Goal: Transaction & Acquisition: Book appointment/travel/reservation

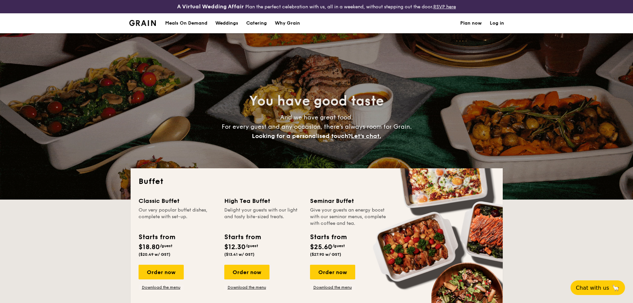
select select
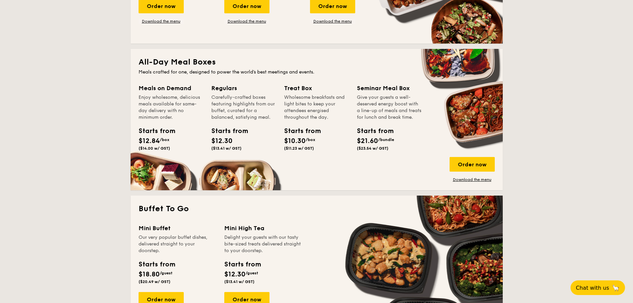
scroll to position [100, 0]
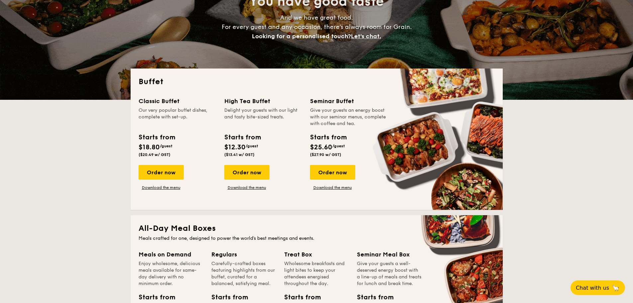
click at [204, 129] on div "Classic Buffet Our very popular buffet dishes, complete with set-up. Starts fro…" at bounding box center [178, 127] width 78 height 63
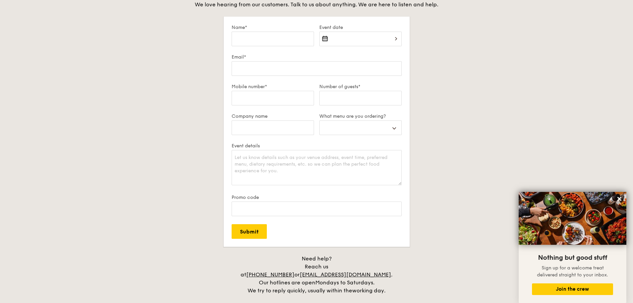
scroll to position [1329, 0]
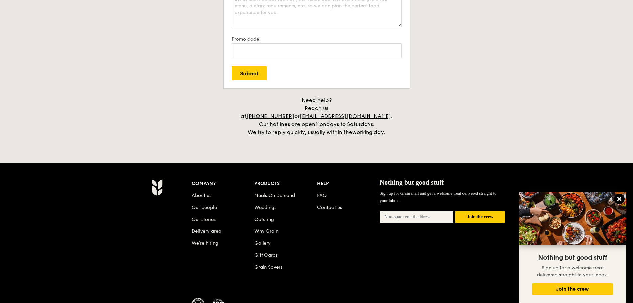
click at [617, 198] on icon at bounding box center [619, 199] width 6 height 6
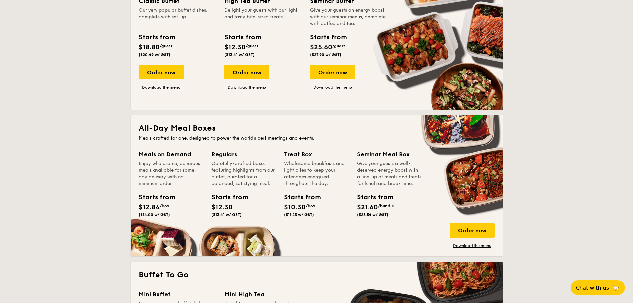
scroll to position [0, 0]
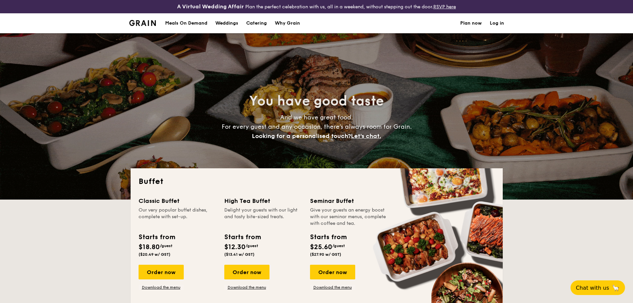
click at [308, 114] on span "And we have great food. For every guest and any occasion, there’s always room f…" at bounding box center [317, 127] width 190 height 26
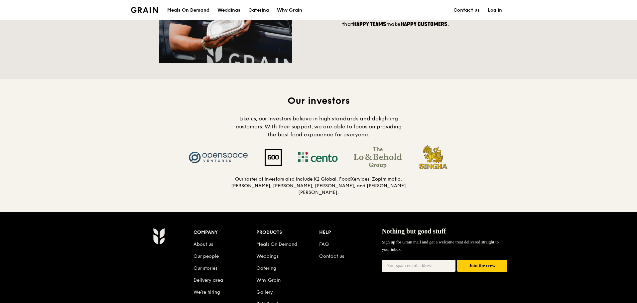
scroll to position [701, 0]
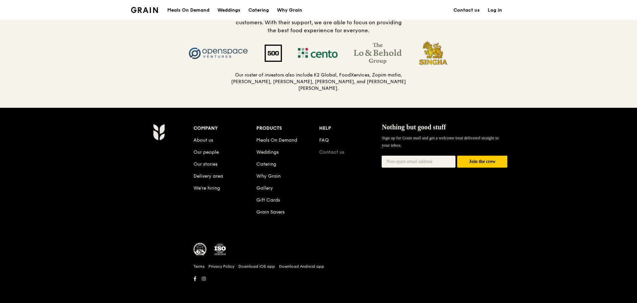
click at [328, 150] on link "Contact us" at bounding box center [331, 152] width 25 height 6
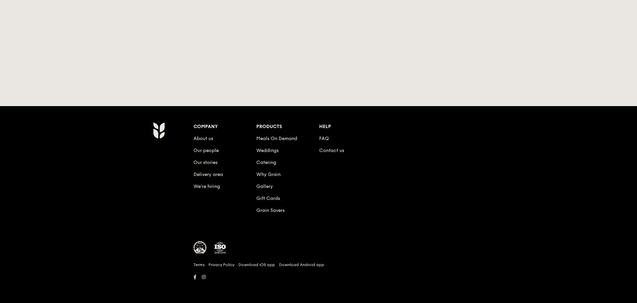
scroll to position [226, 0]
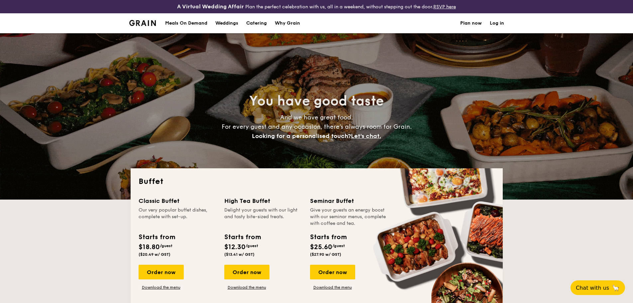
select select
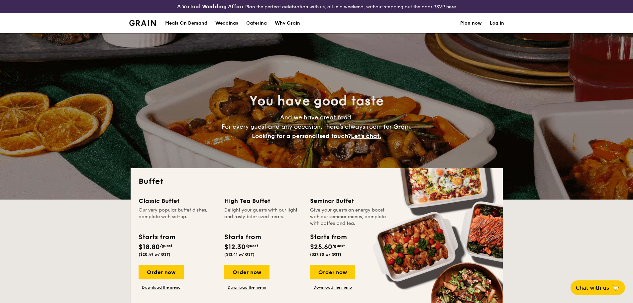
scroll to position [100, 0]
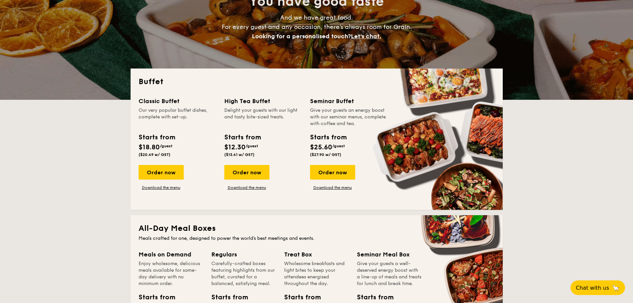
click at [308, 114] on div "High Tea Buffet Delight your guests with our light and tasty bite-sized treats.…" at bounding box center [267, 143] width 86 height 94
